Goal: Check status: Check status

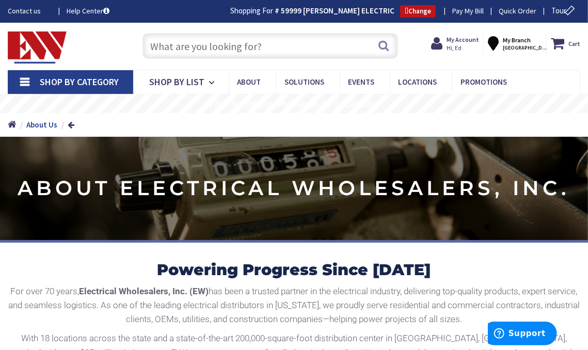
click at [24, 79] on link "Shop By Category" at bounding box center [70, 82] width 125 height 24
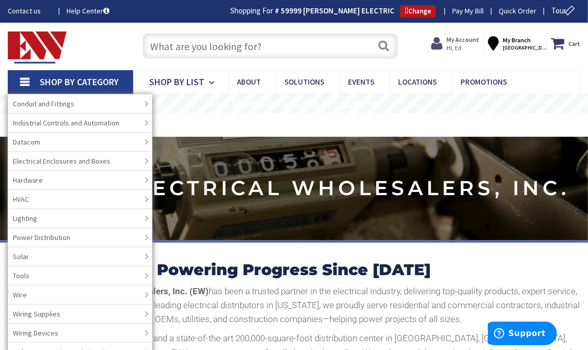
click at [464, 42] on strong "My Account" at bounding box center [462, 40] width 32 height 8
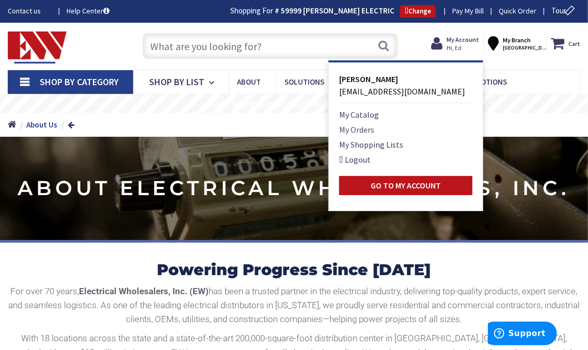
click at [361, 127] on link "My Orders" at bounding box center [356, 129] width 35 height 12
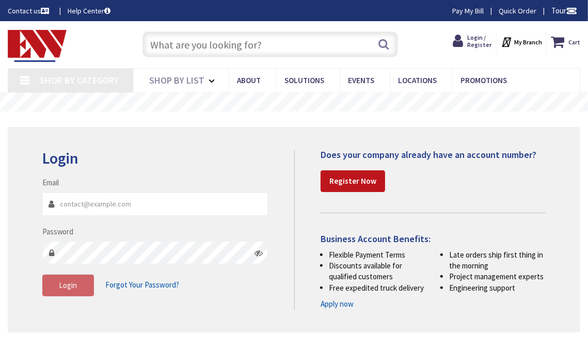
type input "[GEOGRAPHIC_DATA], [GEOGRAPHIC_DATA]"
type input "[EMAIL_ADDRESS][DOMAIN_NAME]"
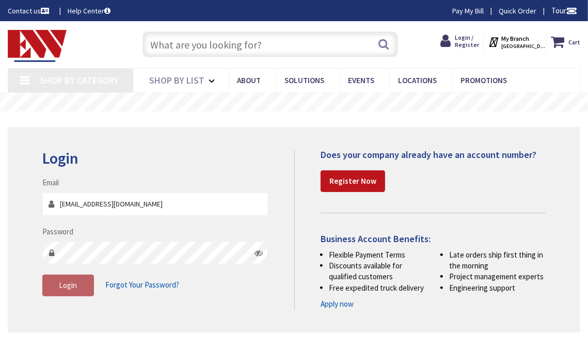
click at [70, 288] on span "Login" at bounding box center [68, 285] width 18 height 10
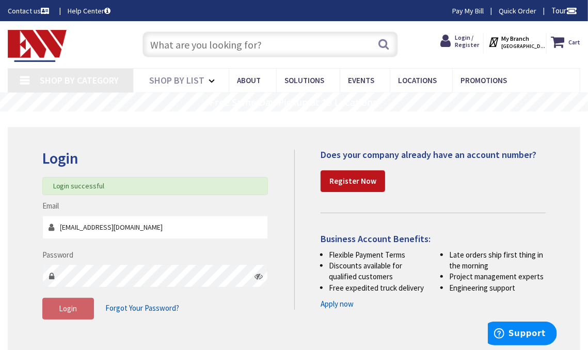
scroll to position [155, 0]
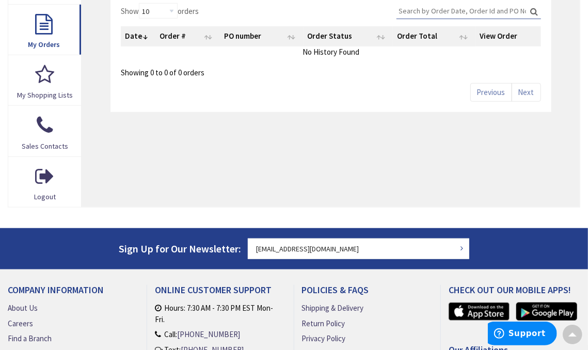
scroll to position [156, 0]
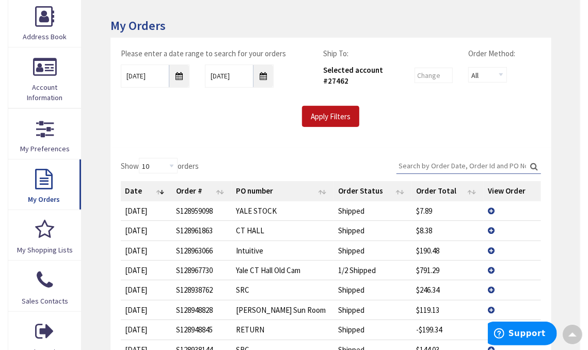
click at [148, 246] on td "10/9/2025" at bounding box center [147, 250] width 52 height 20
drag, startPoint x: 148, startPoint y: 246, endPoint x: 185, endPoint y: 246, distance: 37.7
click at [149, 246] on td "10/9/2025" at bounding box center [147, 250] width 52 height 20
click at [490, 248] on td "View Details" at bounding box center [511, 250] width 57 height 20
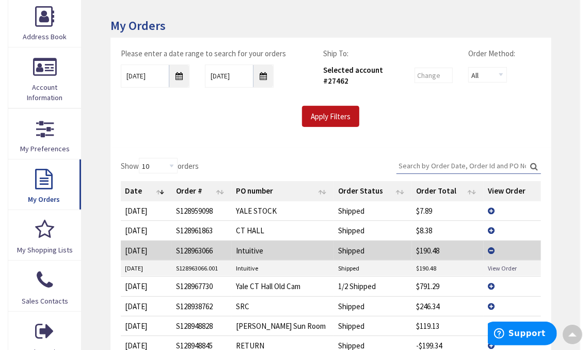
click at [504, 264] on link "View Order" at bounding box center [501, 268] width 29 height 9
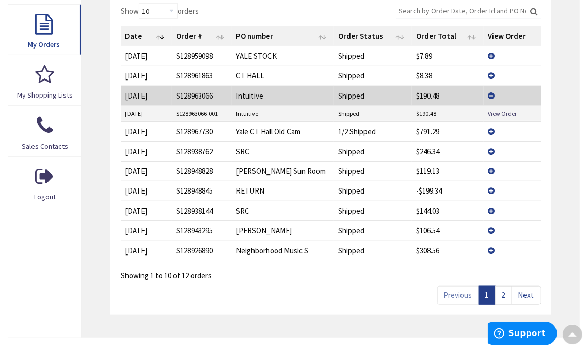
click at [491, 167] on td "View Details" at bounding box center [511, 171] width 57 height 20
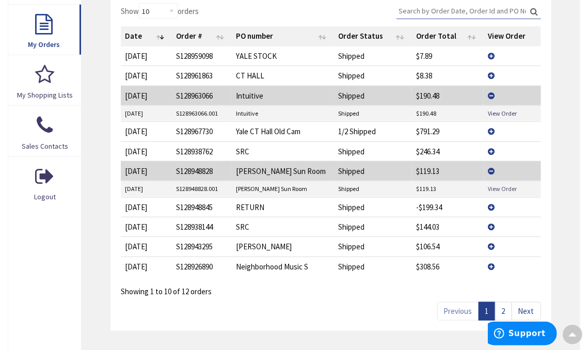
click at [507, 184] on link "View Order" at bounding box center [501, 188] width 29 height 9
click at [498, 111] on link "View Order" at bounding box center [501, 113] width 29 height 9
click at [489, 168] on td "View Details" at bounding box center [511, 171] width 57 height 20
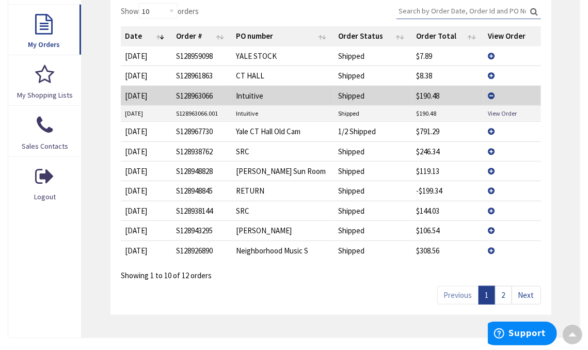
click at [490, 167] on td "View Details" at bounding box center [511, 171] width 57 height 20
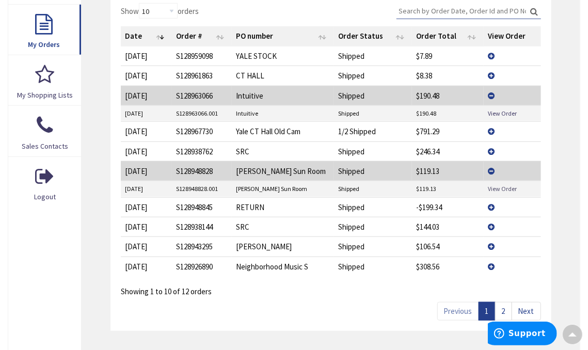
click at [503, 184] on link "View Order" at bounding box center [501, 188] width 29 height 9
click at [504, 109] on link "View Order" at bounding box center [501, 113] width 29 height 9
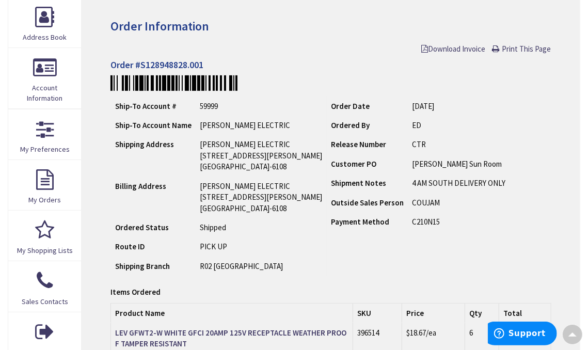
scroll to position [155, 0]
click at [515, 48] on span "Print This Page" at bounding box center [526, 49] width 49 height 10
click at [461, 49] on span "Download Invoice" at bounding box center [453, 49] width 64 height 10
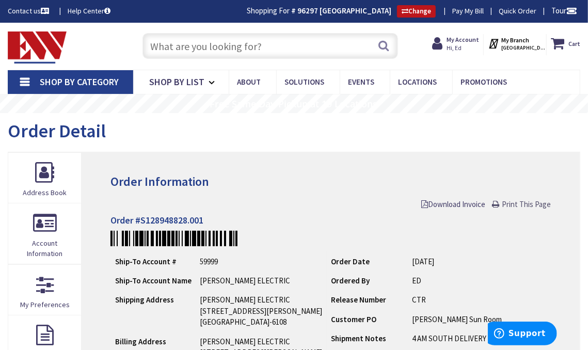
drag, startPoint x: 518, startPoint y: 202, endPoint x: 17, endPoint y: 1, distance: 540.1
click at [518, 202] on span "Print This Page" at bounding box center [526, 204] width 49 height 10
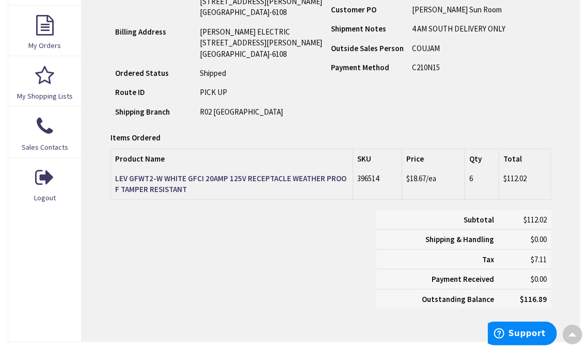
scroll to position [155, 0]
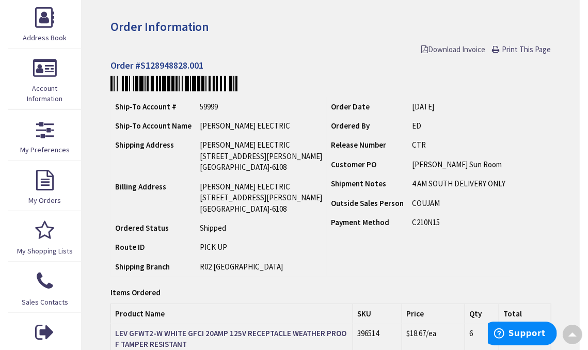
click at [449, 49] on span "Download Invoice" at bounding box center [453, 49] width 64 height 10
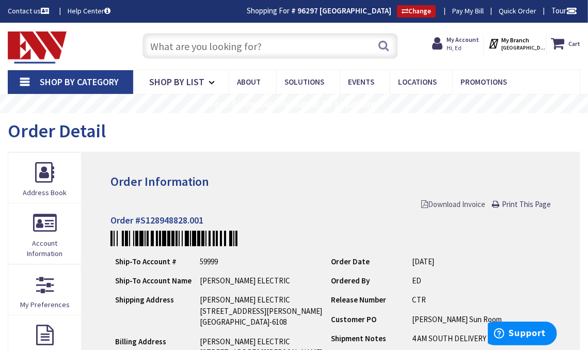
click at [425, 203] on span "Download Invoice" at bounding box center [453, 204] width 64 height 10
